Goal: Transaction & Acquisition: Subscribe to service/newsletter

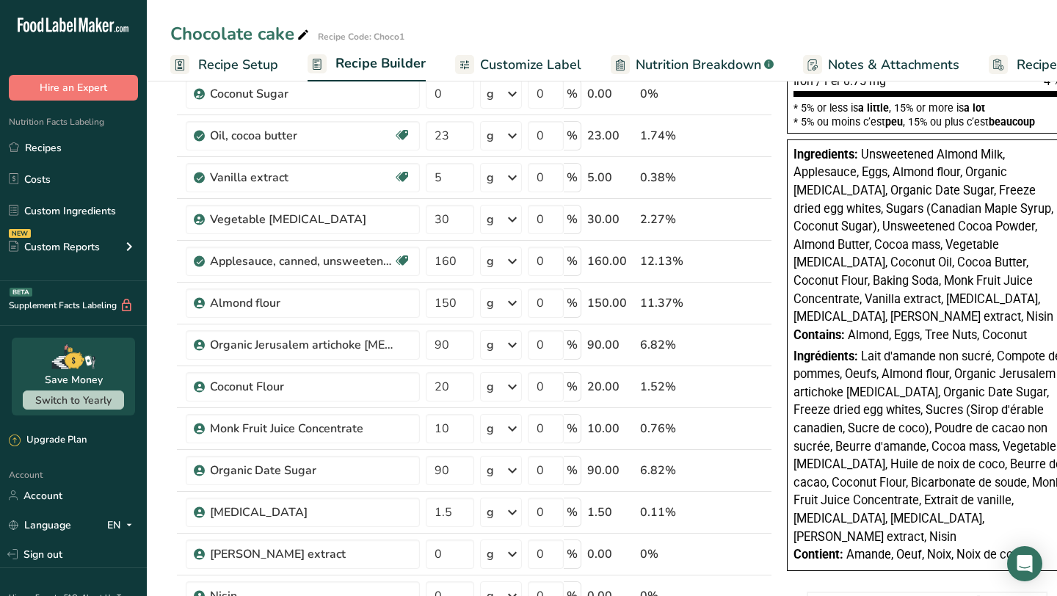
scroll to position [0, 72]
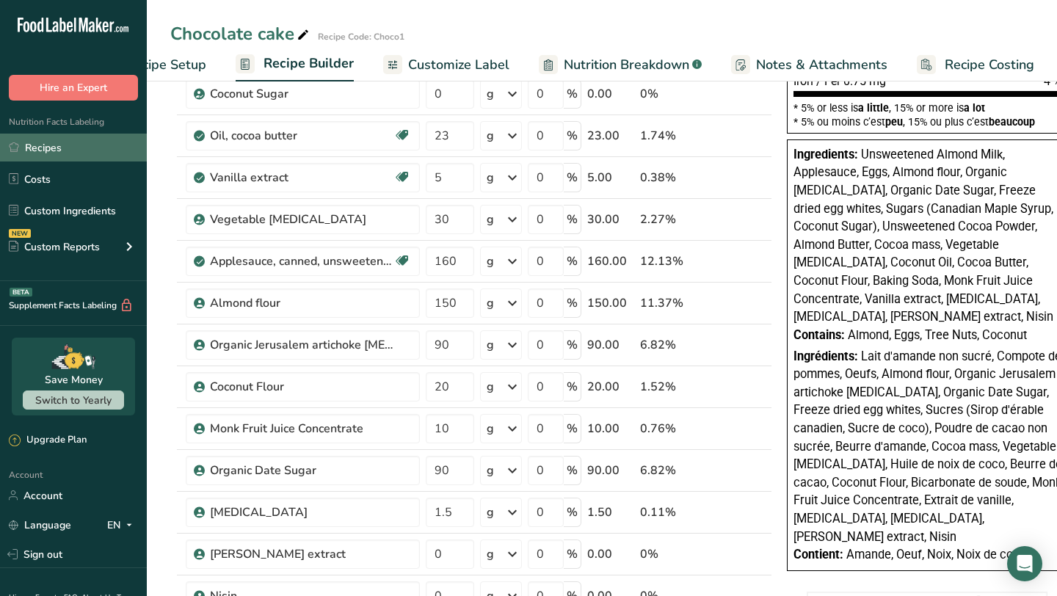
click at [52, 156] on link "Recipes" at bounding box center [73, 148] width 147 height 28
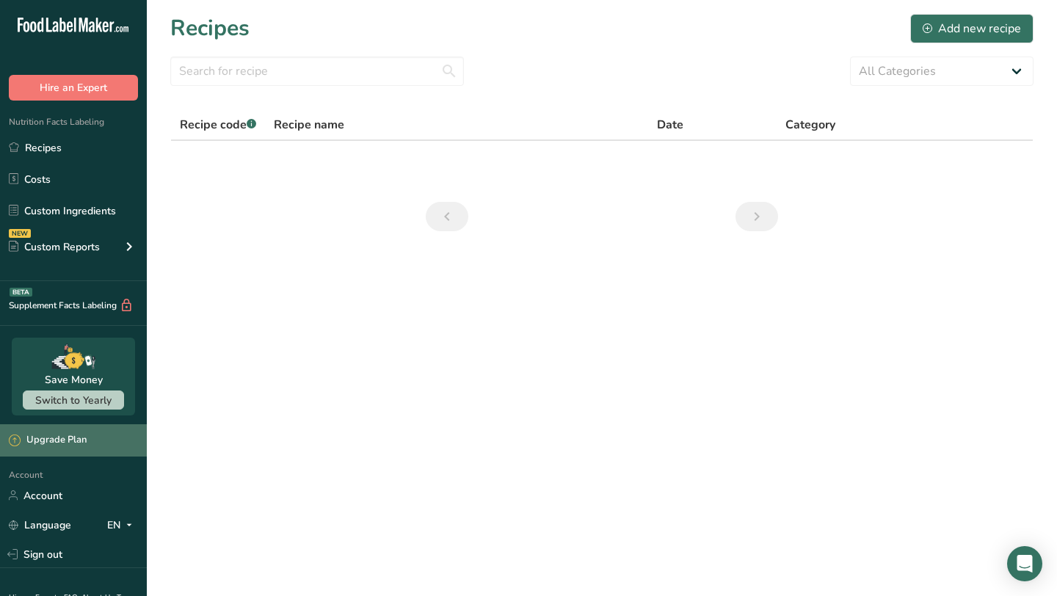
click at [37, 440] on div "Upgrade Plan" at bounding box center [48, 440] width 78 height 15
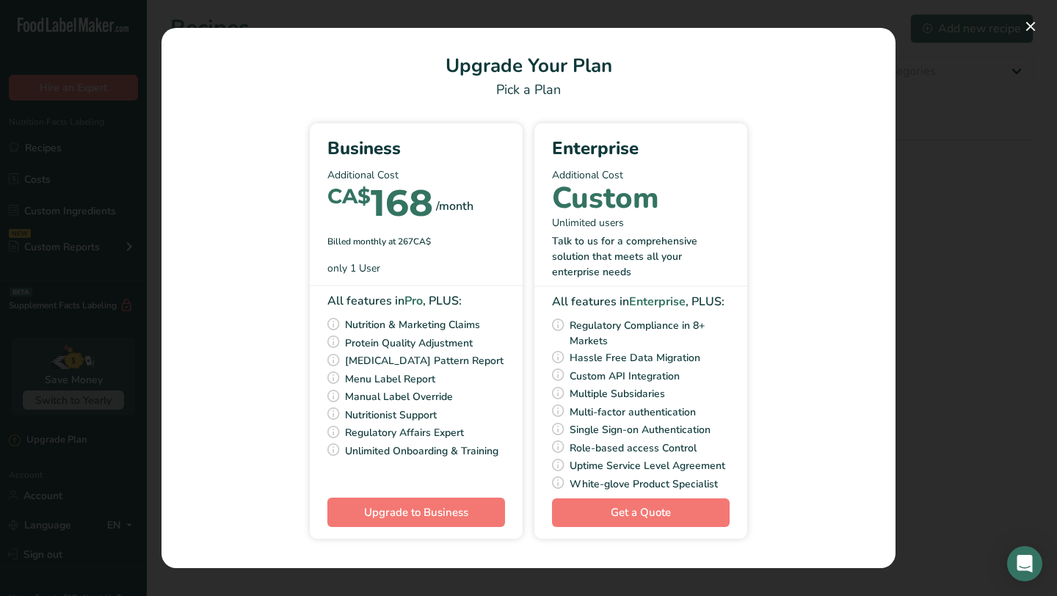
drag, startPoint x: 348, startPoint y: 377, endPoint x: 381, endPoint y: 471, distance: 98.9
click at [381, 471] on div "All features in Pro , PLUS: Nutrition & Marketing Claims Protein Quality Adjust…" at bounding box center [416, 392] width 213 height 200
drag, startPoint x: 338, startPoint y: 427, endPoint x: 361, endPoint y: 445, distance: 28.8
click at [361, 445] on div "All features in Pro , PLUS: Nutrition & Marketing Claims Protein Quality Adjust…" at bounding box center [416, 392] width 213 height 200
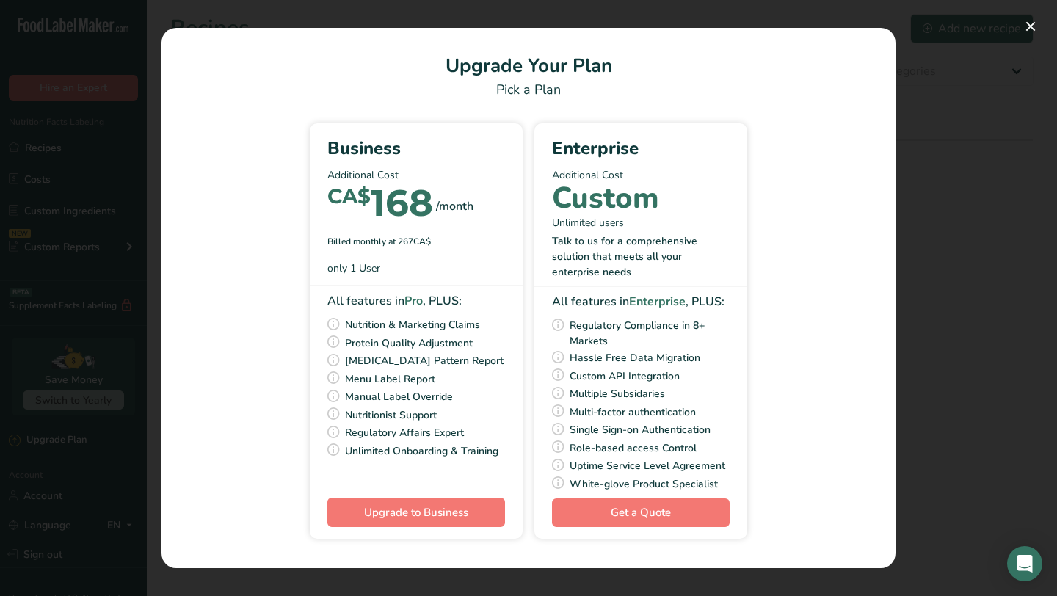
drag, startPoint x: 346, startPoint y: 435, endPoint x: 464, endPoint y: 451, distance: 119.3
click at [464, 451] on div "All features in Pro , PLUS: Nutrition & Marketing Claims Protein Quality Adjust…" at bounding box center [416, 392] width 213 height 200
drag, startPoint x: 721, startPoint y: 475, endPoint x: 622, endPoint y: 242, distance: 252.9
click at [622, 244] on div "Enterprise Additional Cost Custom Unlimited users Talk to us for a comprehensiv…" at bounding box center [640, 331] width 213 height 416
click at [681, 321] on span "Regulatory Compliance in 8+ Markets" at bounding box center [650, 332] width 160 height 32
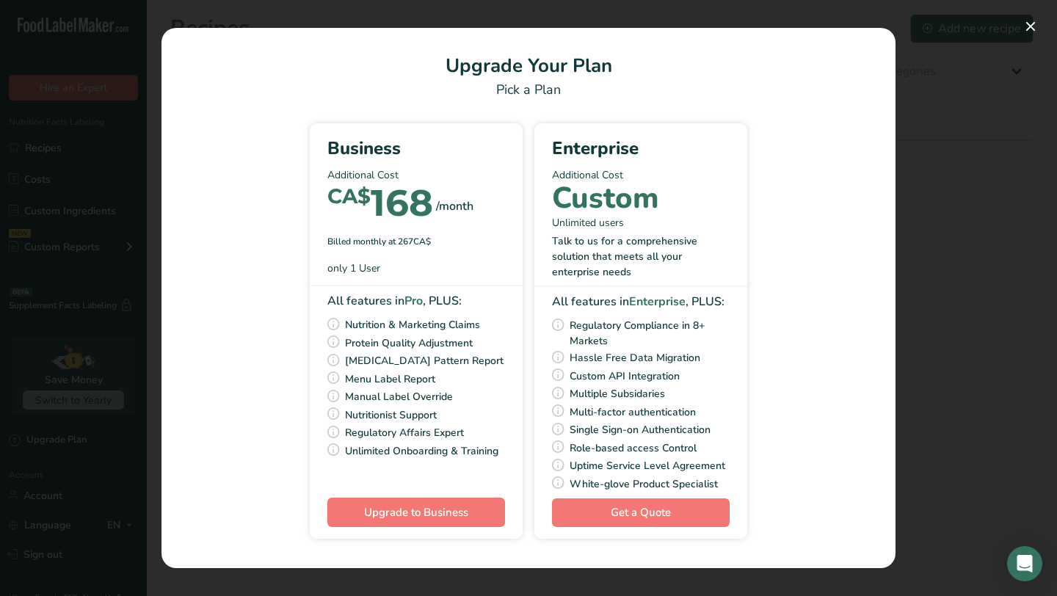
click at [995, 286] on div "Pick Your Pricing Plan Modal" at bounding box center [528, 298] width 1057 height 596
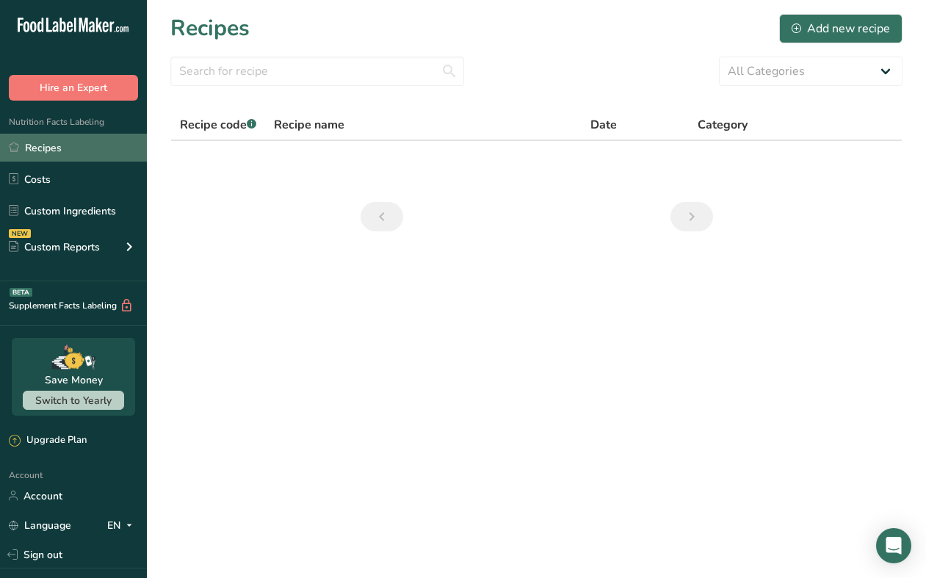
click at [66, 139] on link "Recipes" at bounding box center [73, 148] width 147 height 28
click at [68, 150] on link "Recipes" at bounding box center [73, 148] width 147 height 28
